Goal: Information Seeking & Learning: Learn about a topic

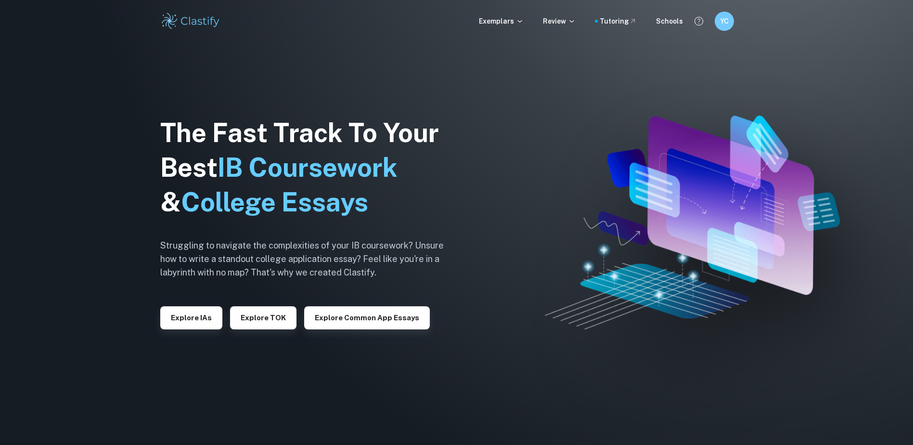
click at [213, 318] on button "Explore IAs" at bounding box center [191, 317] width 62 height 23
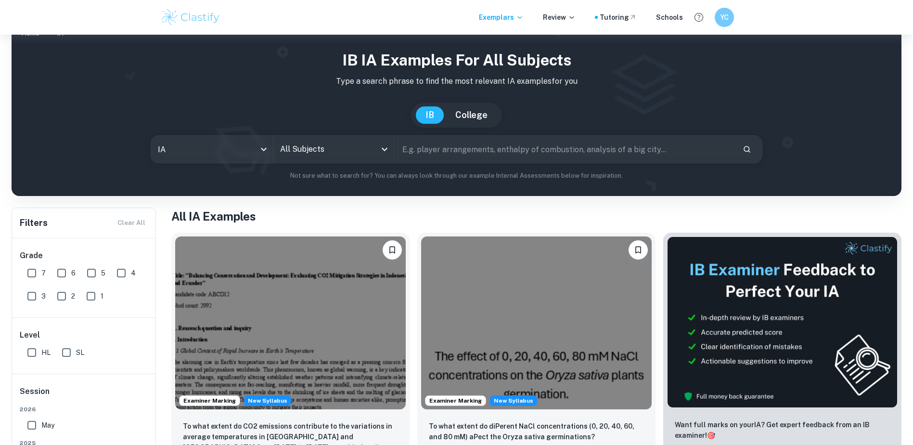
scroll to position [96, 0]
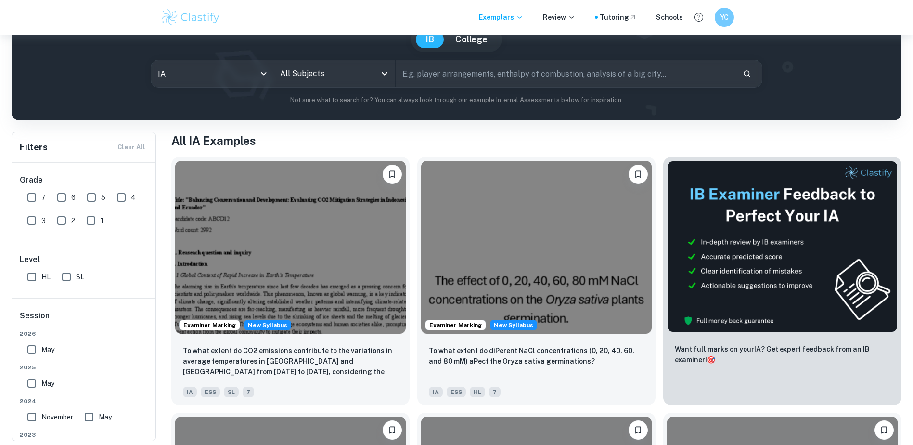
click at [373, 74] on input "All Subjects" at bounding box center [327, 73] width 99 height 18
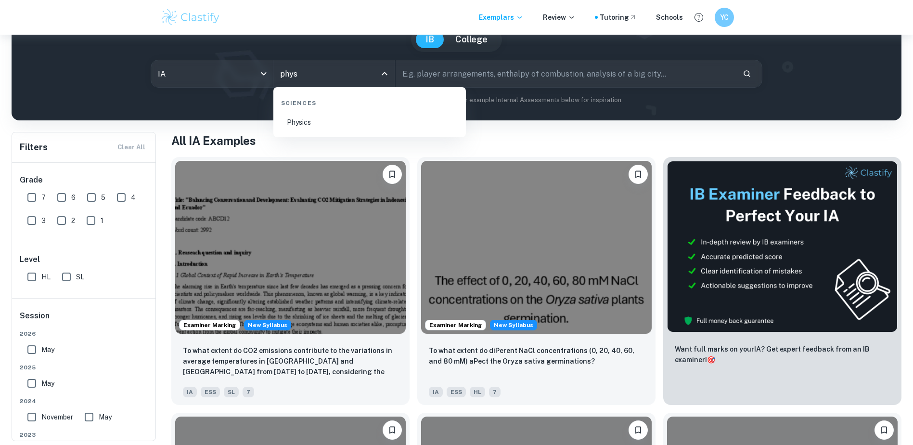
click at [350, 131] on li "Physics" at bounding box center [369, 122] width 185 height 22
type input "Physics"
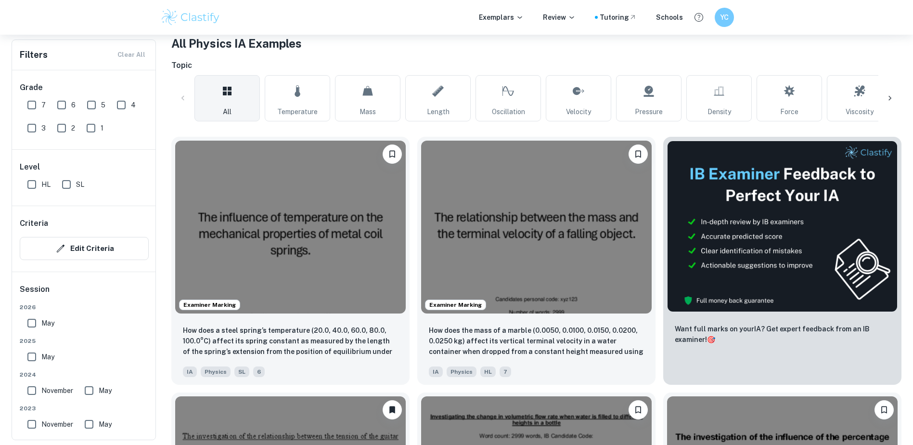
scroll to position [192, 0]
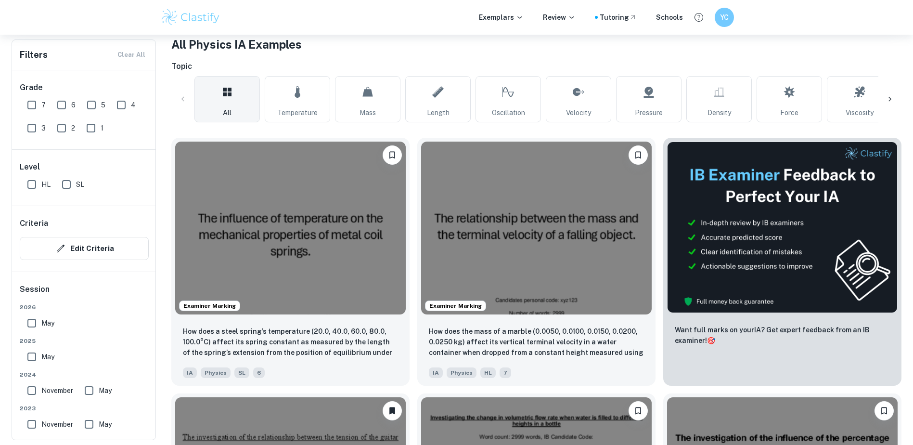
click at [337, 217] on img at bounding box center [290, 227] width 230 height 173
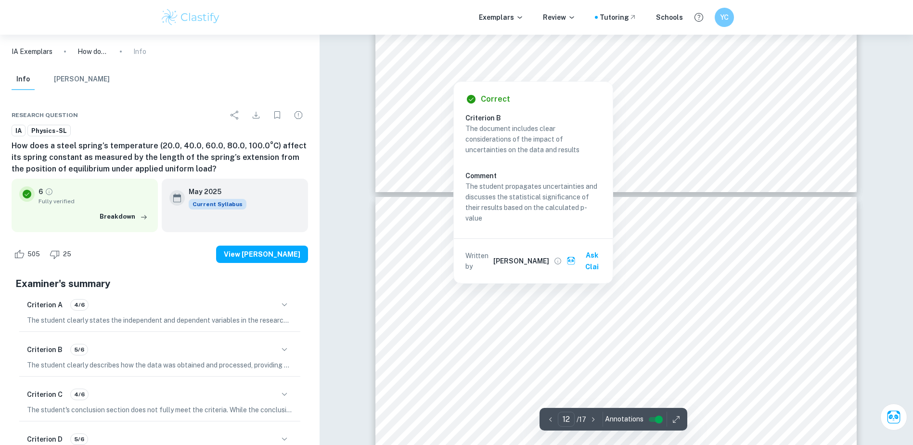
scroll to position [7507, 0]
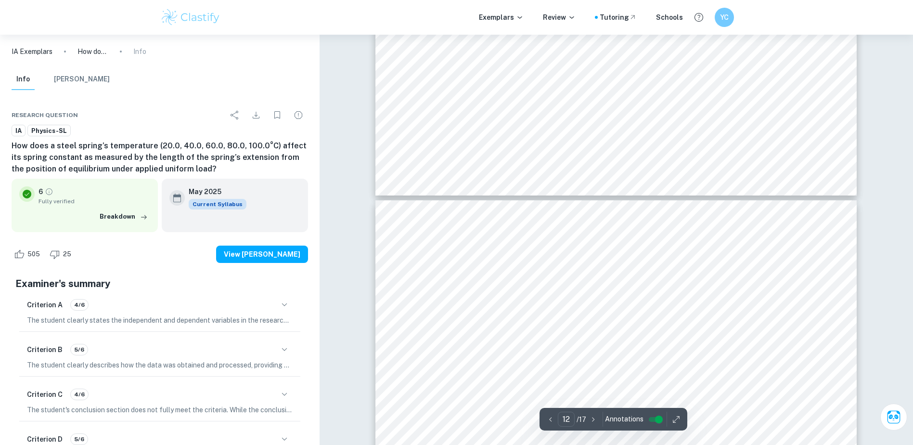
type input "11"
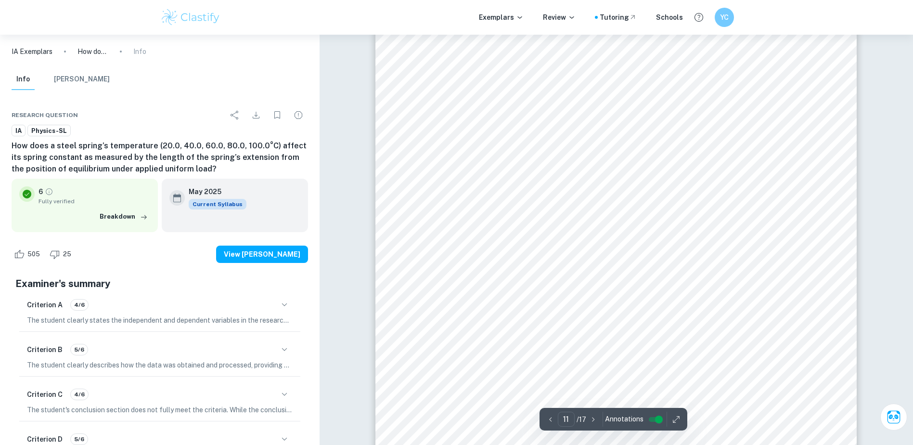
scroll to position [7122, 0]
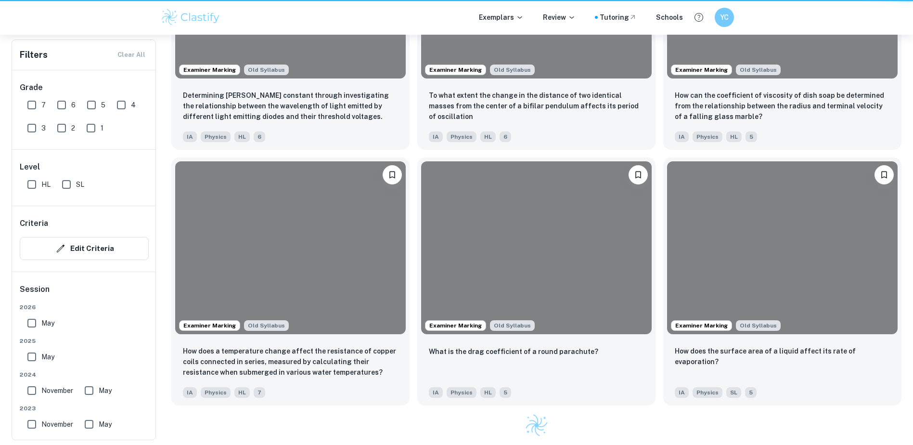
scroll to position [192, 0]
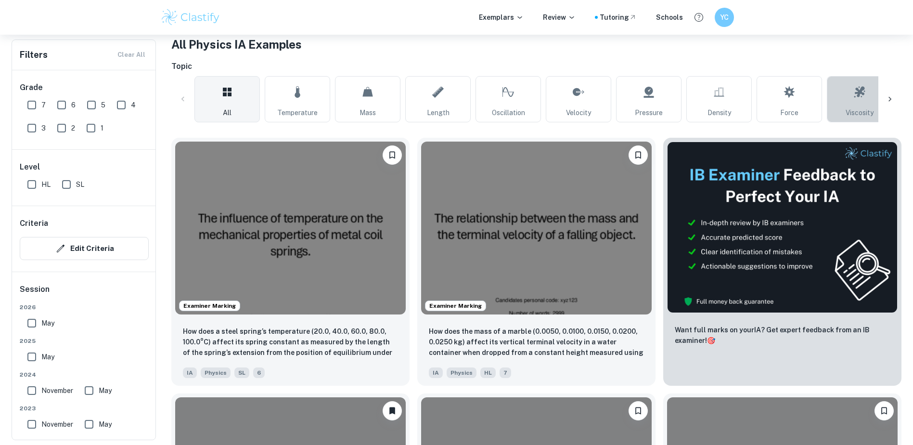
click at [842, 98] on link "Viscosity" at bounding box center [859, 99] width 65 height 46
type input "Viscosity"
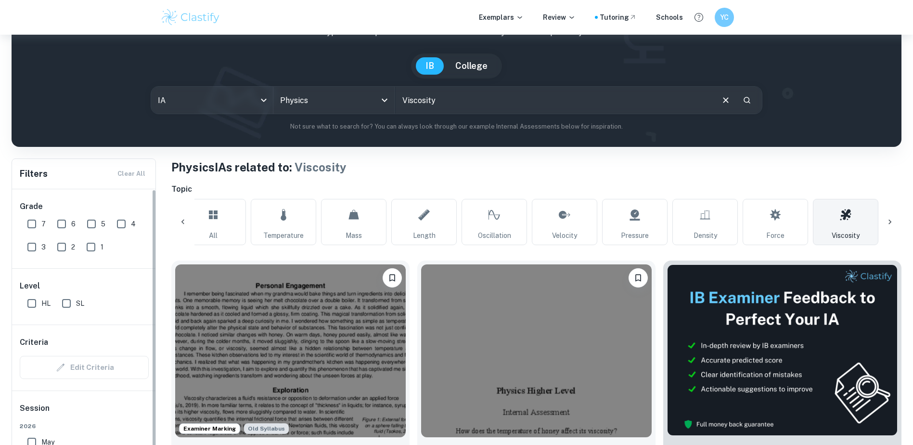
scroll to position [192, 0]
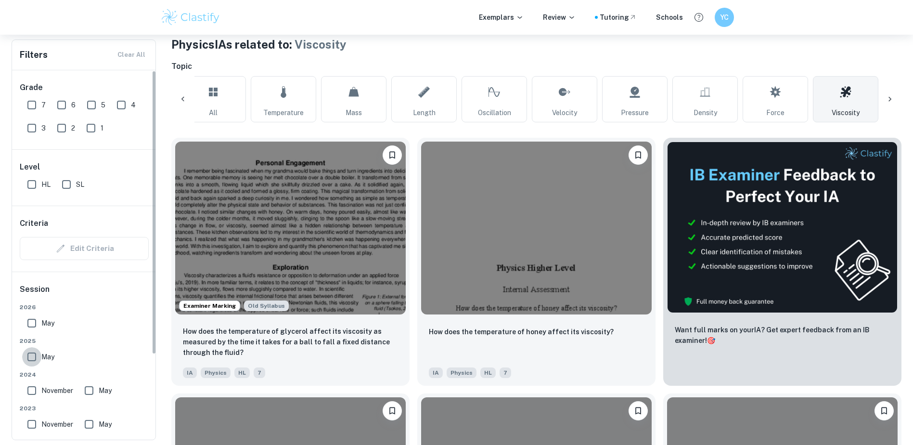
click at [25, 362] on input "May" at bounding box center [31, 356] width 19 height 19
checkbox input "true"
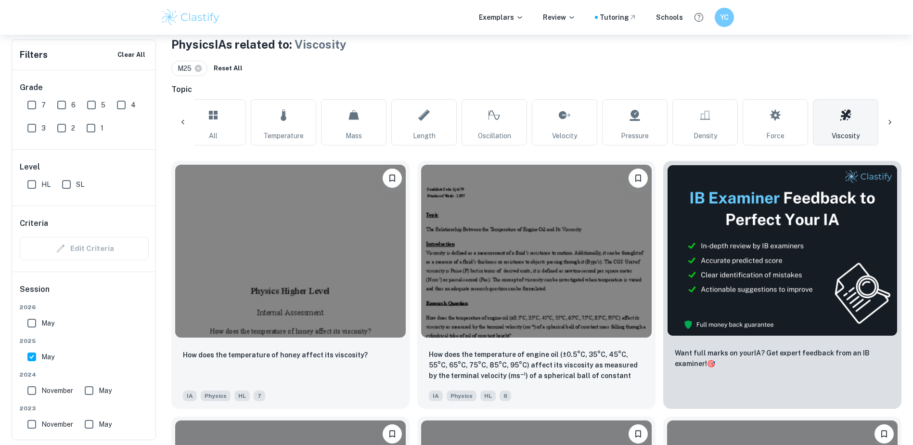
click at [34, 102] on input "7" at bounding box center [31, 104] width 19 height 19
checkbox input "true"
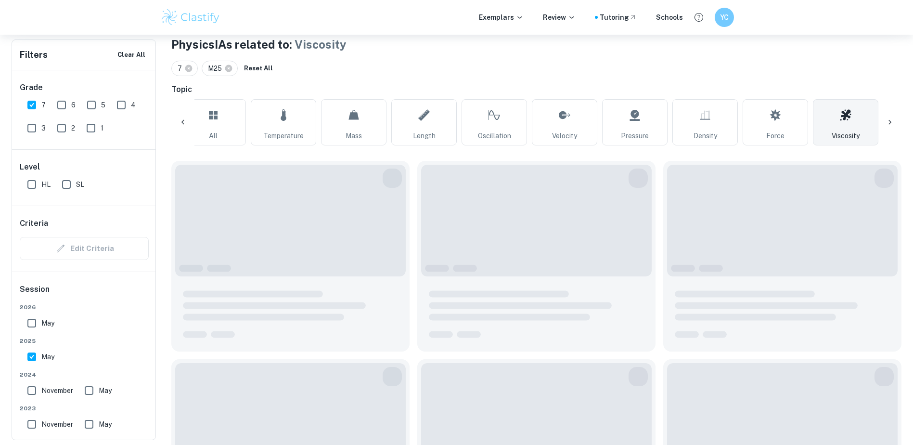
click at [26, 187] on input "HL" at bounding box center [31, 184] width 19 height 19
checkbox input "true"
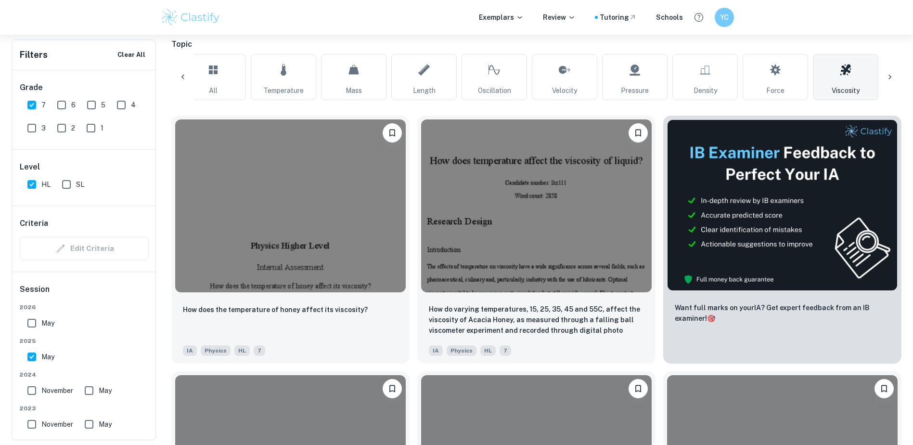
scroll to position [481, 0]
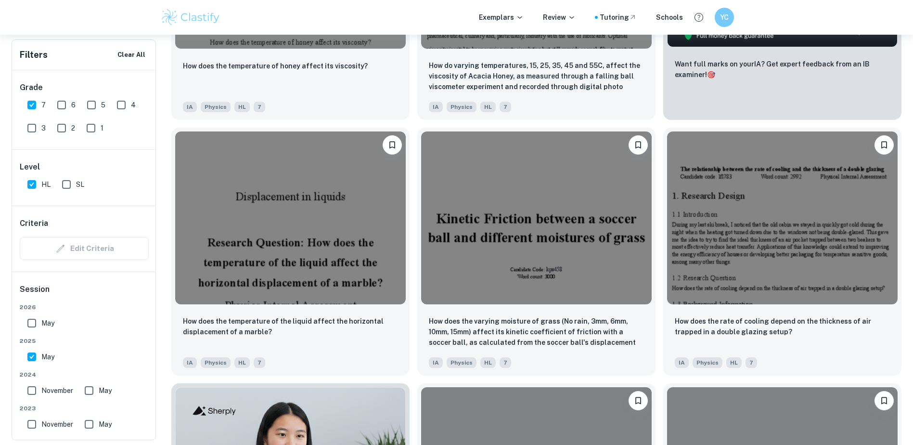
click at [350, 267] on img at bounding box center [290, 217] width 230 height 173
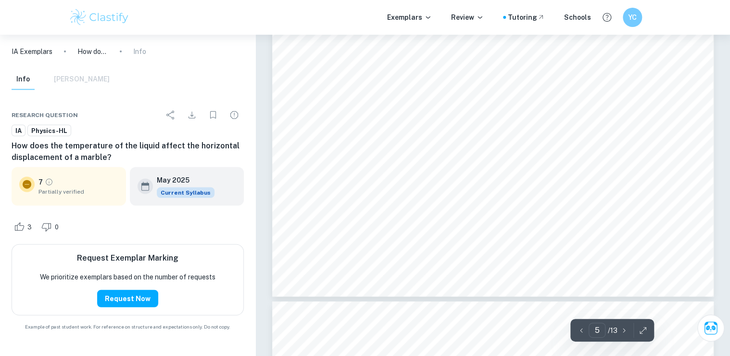
scroll to position [2959, 0]
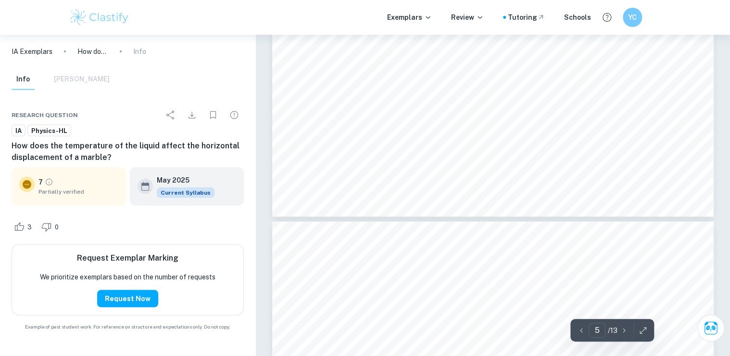
type input "6"
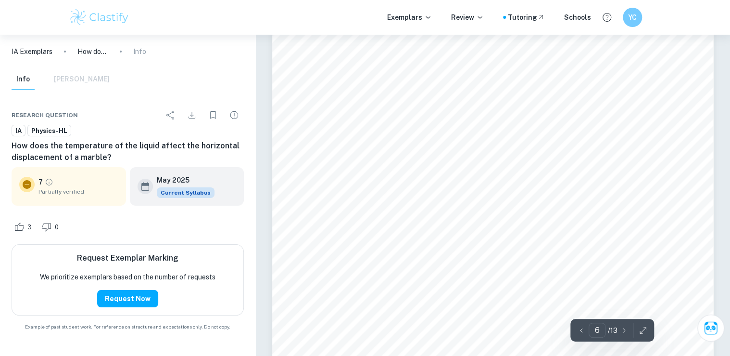
scroll to position [3652, 0]
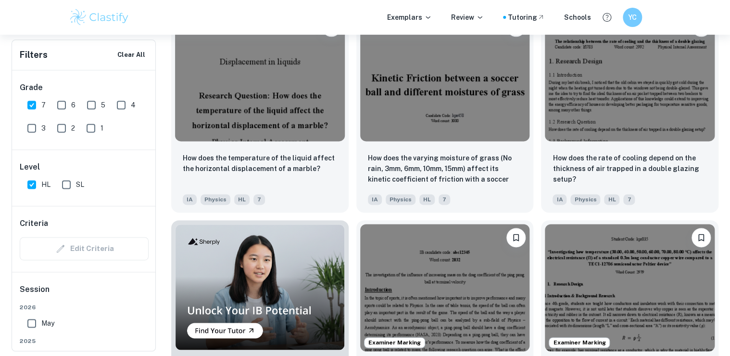
scroll to position [616, 0]
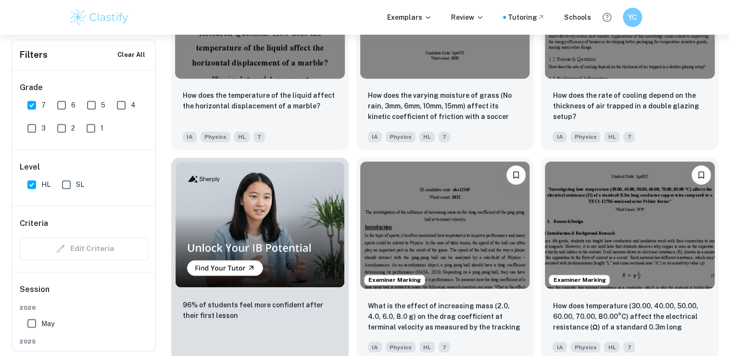
click at [442, 199] on img at bounding box center [445, 224] width 170 height 127
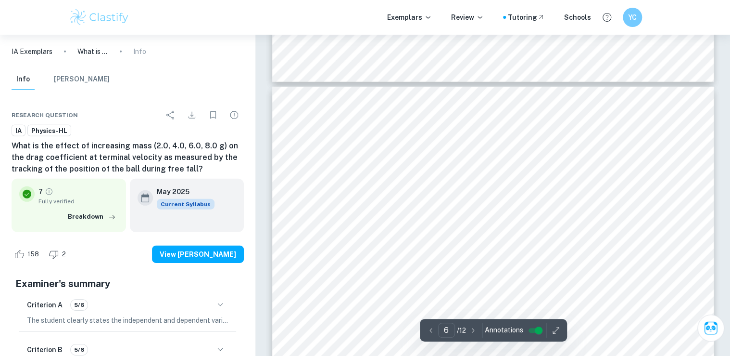
scroll to position [3177, 0]
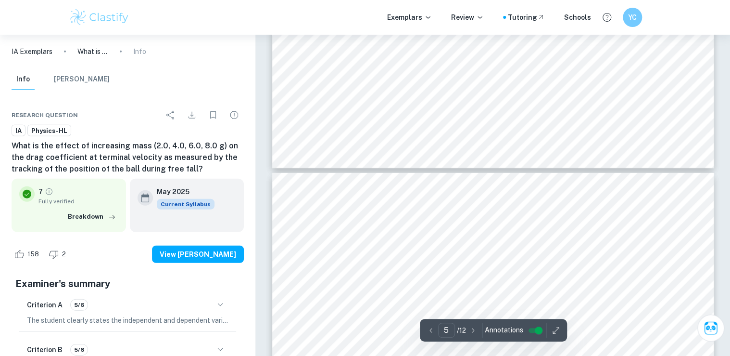
type input "6"
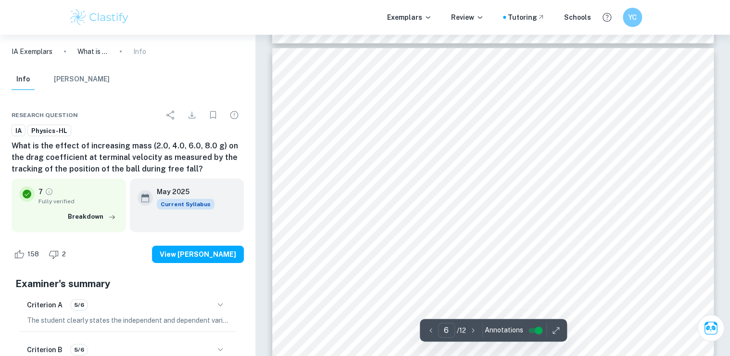
scroll to position [3216, 0]
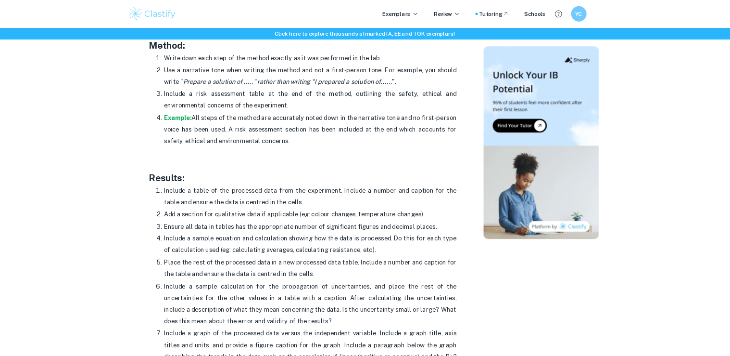
scroll to position [2069, 0]
